Goal: Check status: Check status

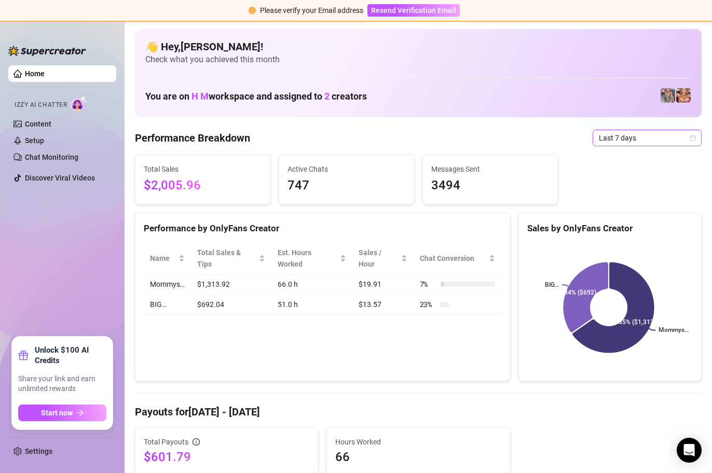
click at [678, 135] on span "Last 7 days" at bounding box center [647, 138] width 97 height 16
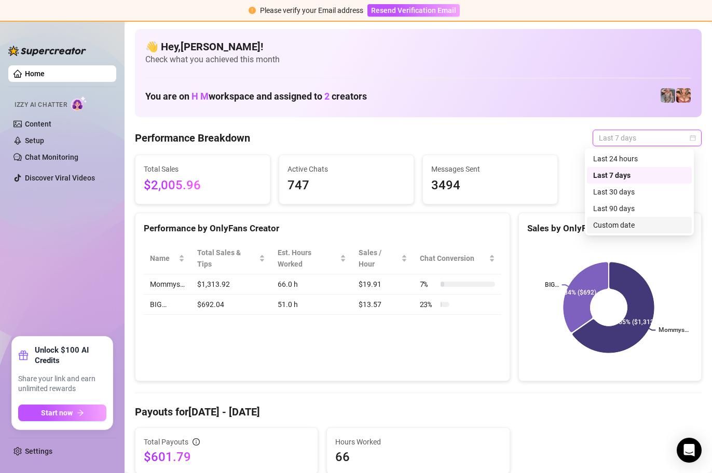
click at [607, 228] on div "Custom date" at bounding box center [639, 225] width 92 height 11
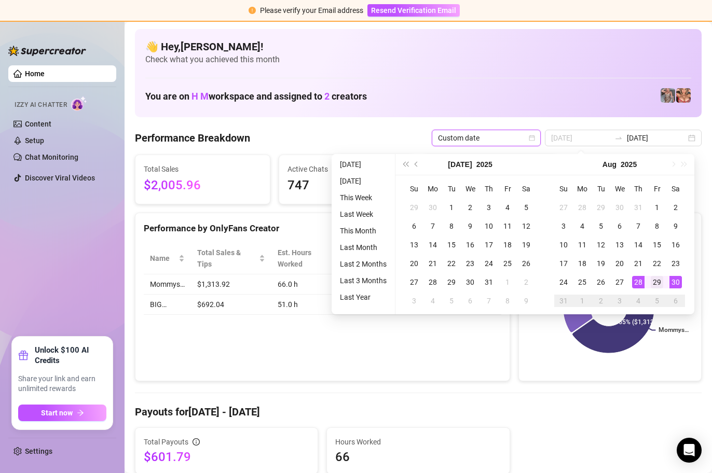
type input "[DATE]"
click at [651, 281] on div "29" at bounding box center [657, 282] width 12 height 12
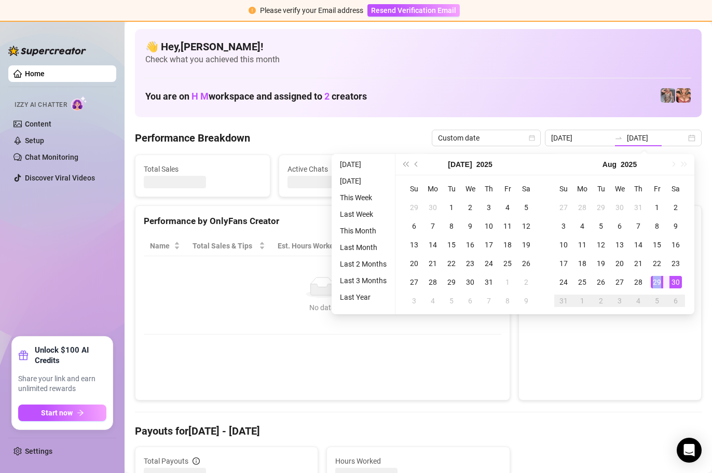
type input "[DATE]"
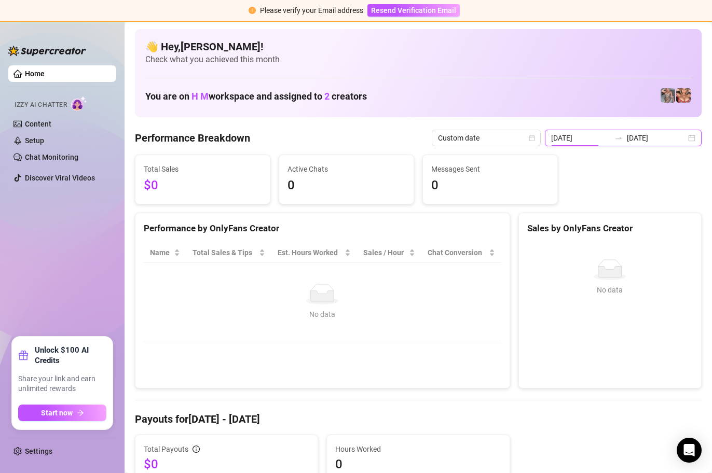
click at [598, 138] on input "[DATE]" at bounding box center [580, 137] width 59 height 11
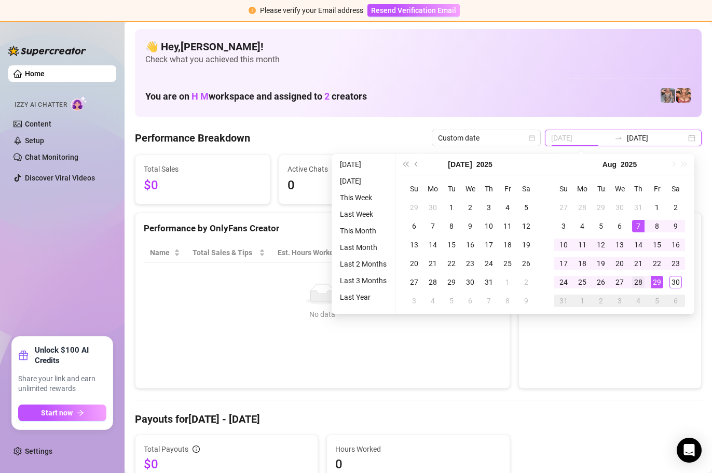
type input "[DATE]"
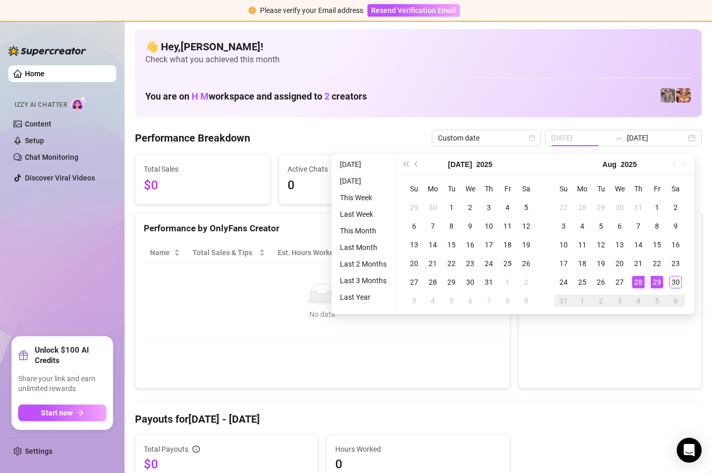
click at [640, 279] on div "28" at bounding box center [638, 282] width 12 height 12
type input "[DATE]"
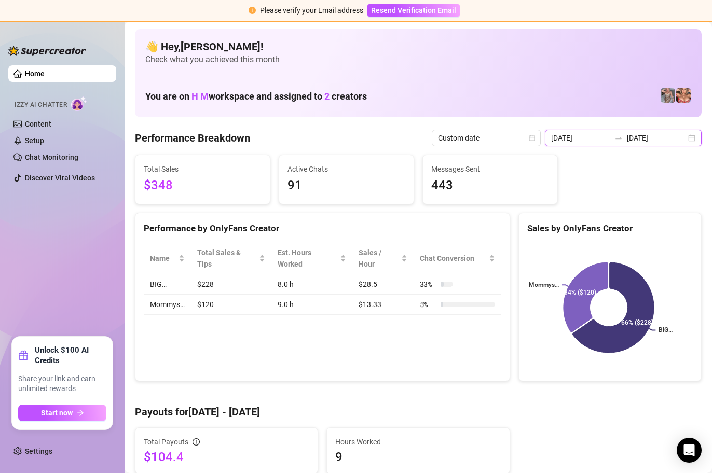
click at [664, 138] on input "[DATE]" at bounding box center [656, 137] width 59 height 11
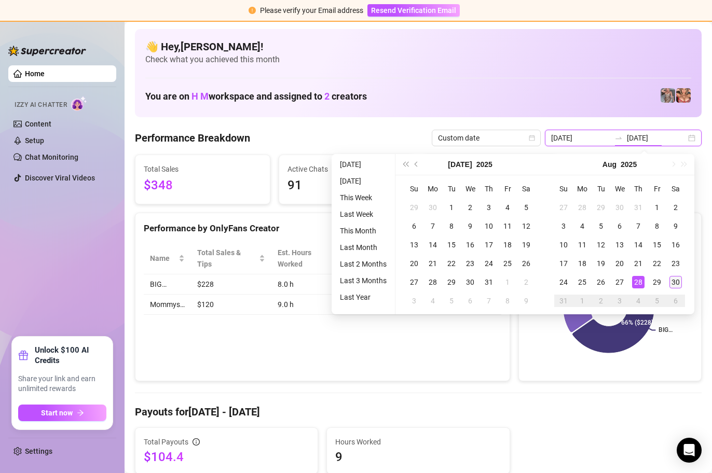
type input "[DATE]"
click at [671, 283] on div "30" at bounding box center [676, 282] width 12 height 12
type input "[DATE]"
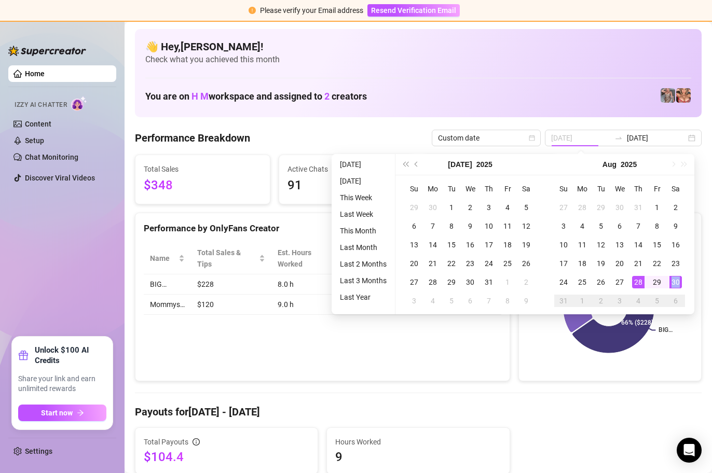
type input "[DATE]"
